Goal: Check status: Check status

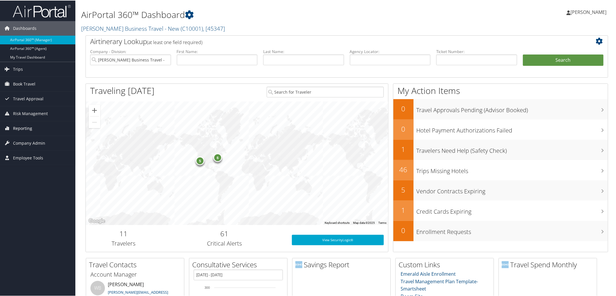
click at [35, 131] on link "Reporting" at bounding box center [37, 128] width 75 height 15
click at [46, 169] on link "Virtual Pay Lookup" at bounding box center [37, 165] width 75 height 9
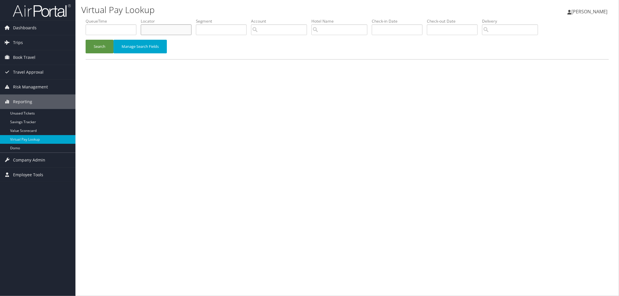
click at [160, 28] on input "text" at bounding box center [166, 29] width 51 height 11
paste input "DCJ1Q8"
type input "DCJ1Q8"
click at [93, 41] on button "Search" at bounding box center [100, 47] width 28 height 14
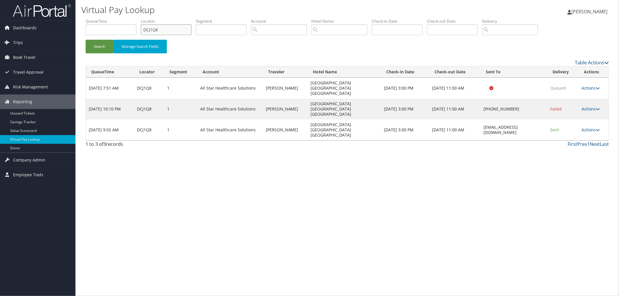
drag, startPoint x: 160, startPoint y: 31, endPoint x: 138, endPoint y: 32, distance: 22.4
click at [140, 18] on ul "QueueTime Locator DCJ1Q8 Segment Account Traveler Hotel Name Check-in Date Chec…" at bounding box center [347, 18] width 523 height 0
paste input "D6MXHP"
type input "D6MXHP"
click at [86, 40] on button "Search" at bounding box center [100, 47] width 28 height 14
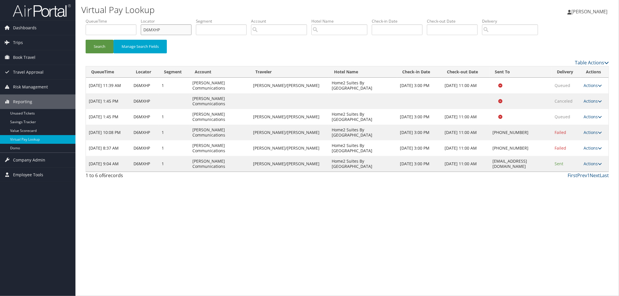
click at [117, 18] on ul "QueueTime Locator D6MXHP Segment Account Traveler Hotel Name Check-in Date Chec…" at bounding box center [347, 18] width 523 height 0
paste input "DC31VY"
click at [86, 40] on button "Search" at bounding box center [100, 47] width 28 height 14
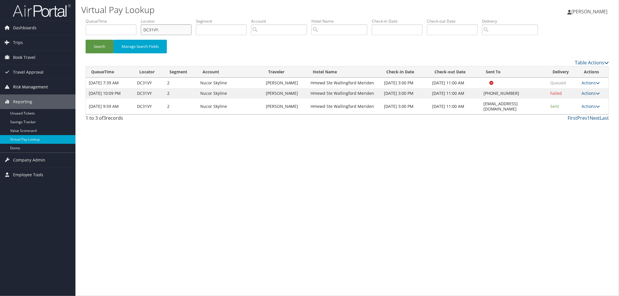
type input "DC31VY."
click at [13, 42] on span "Trips" at bounding box center [18, 42] width 10 height 15
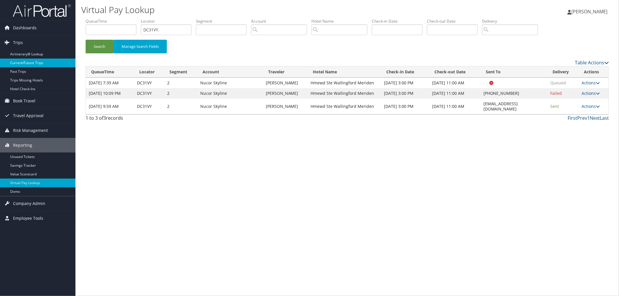
click at [31, 59] on link "Current/Future Trips" at bounding box center [37, 63] width 75 height 9
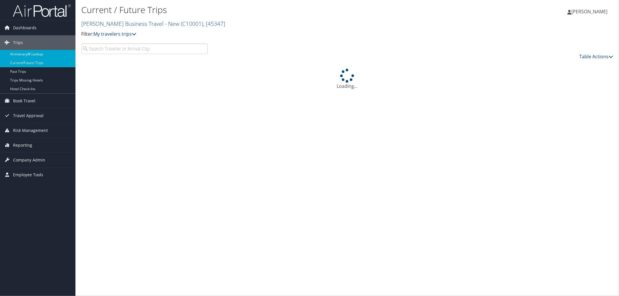
click at [27, 54] on link "Airtinerary® Lookup" at bounding box center [37, 54] width 75 height 9
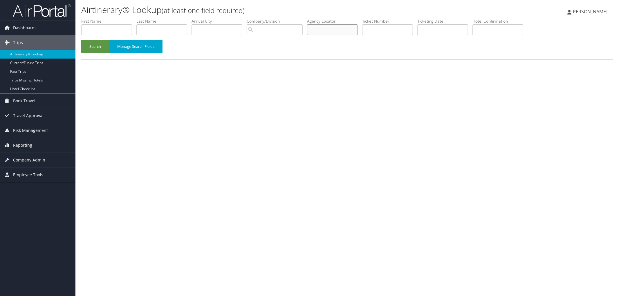
paste input "DB2JKM"
type input "DB2JKM"
click at [97, 53] on div "Search Manage Search Fields" at bounding box center [347, 49] width 540 height 19
click at [100, 48] on button "Search" at bounding box center [95, 47] width 28 height 14
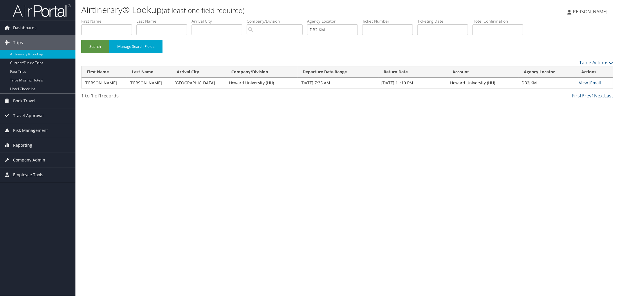
click at [584, 85] on link "View" at bounding box center [583, 83] width 9 height 6
click at [32, 147] on link "Reporting" at bounding box center [37, 145] width 75 height 15
click at [42, 191] on link "Domo" at bounding box center [37, 191] width 75 height 9
click at [33, 183] on link "Virtual Pay Lookup" at bounding box center [37, 183] width 75 height 9
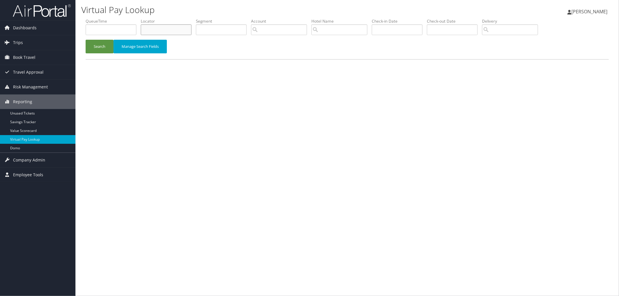
click at [164, 29] on input "text" at bounding box center [166, 29] width 51 height 11
paste input "CMLJZC"
type input "CMLJZC"
click at [99, 56] on div "Search Manage Search Fields" at bounding box center [347, 49] width 532 height 19
click at [96, 41] on button "Search" at bounding box center [100, 47] width 28 height 14
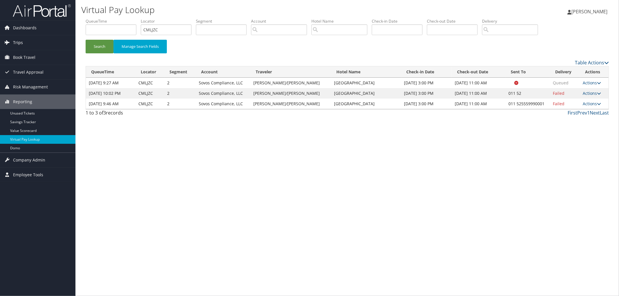
click at [32, 40] on link "Trips" at bounding box center [37, 42] width 75 height 15
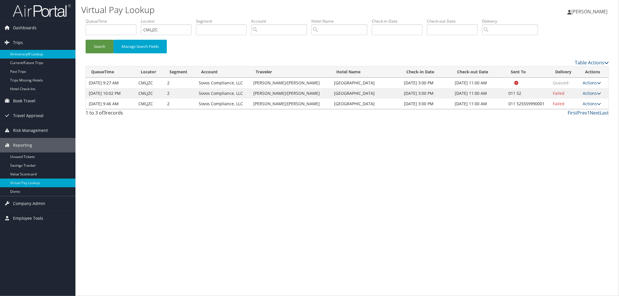
click at [43, 53] on link "Airtinerary® Lookup" at bounding box center [37, 54] width 75 height 9
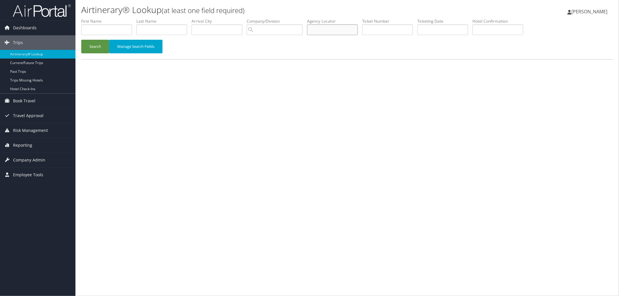
paste input "DC7J4G"
type input "DC7J4G"
click at [92, 47] on button "Search" at bounding box center [95, 47] width 28 height 14
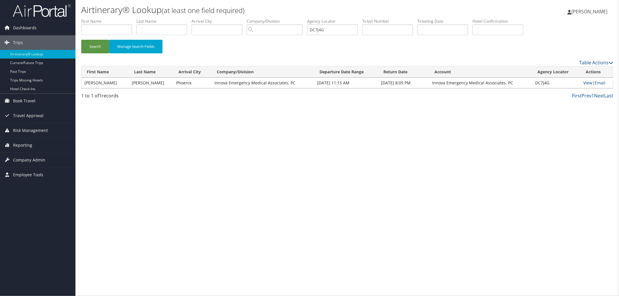
click at [590, 81] on link "View" at bounding box center [587, 83] width 9 height 6
click at [280, 18] on ul "First Name Last Name Departure City Arrival City Company/Division Airport/City …" at bounding box center [347, 18] width 532 height 0
paste input "D3XJZ7"
type input "D3XJZ7"
click at [81, 40] on button "Search" at bounding box center [95, 47] width 28 height 14
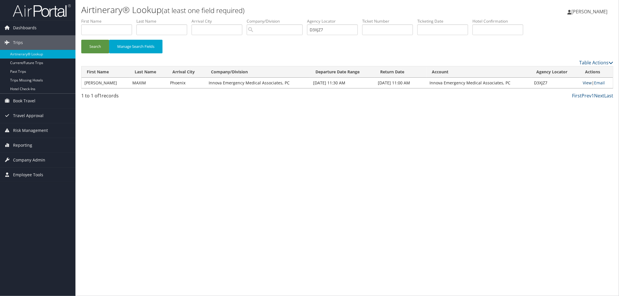
click at [585, 83] on link "View" at bounding box center [587, 83] width 9 height 6
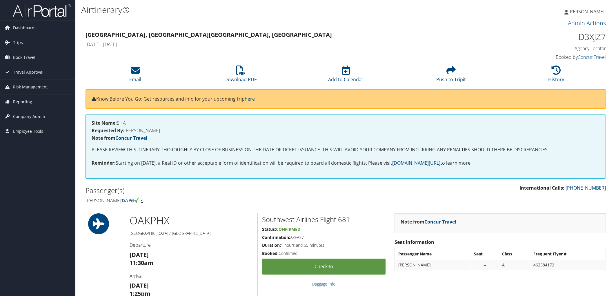
scroll to position [258, 0]
